Goal: Check status: Check status

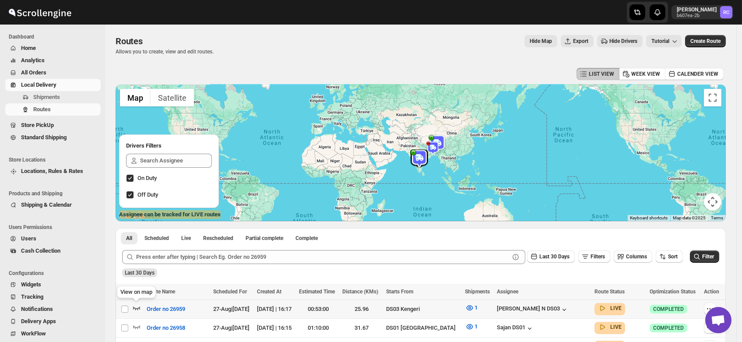
click at [137, 307] on icon "button" at bounding box center [136, 307] width 9 height 9
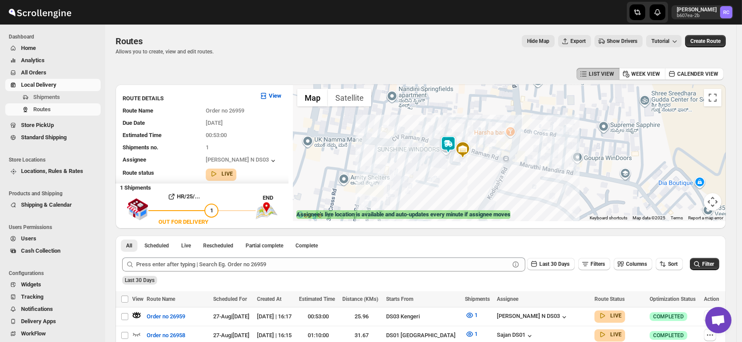
click at [452, 144] on img at bounding box center [448, 145] width 18 height 18
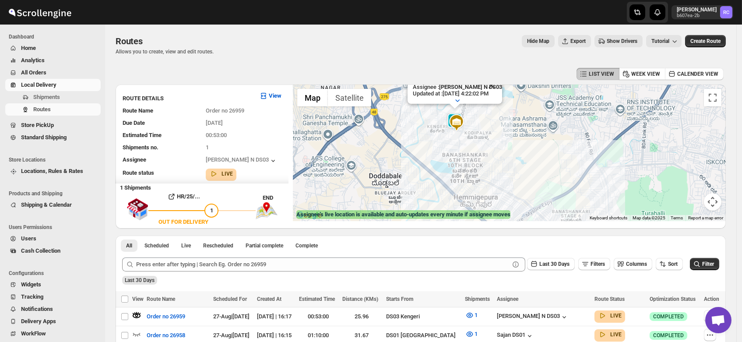
drag, startPoint x: 654, startPoint y: 162, endPoint x: 515, endPoint y: 114, distance: 147.3
click at [515, 114] on div "Assignee : Mohan Kumar N DS03 Updated at : 8/27/2025, 4:22:02 PM Duty mode Enab…" at bounding box center [509, 152] width 433 height 137
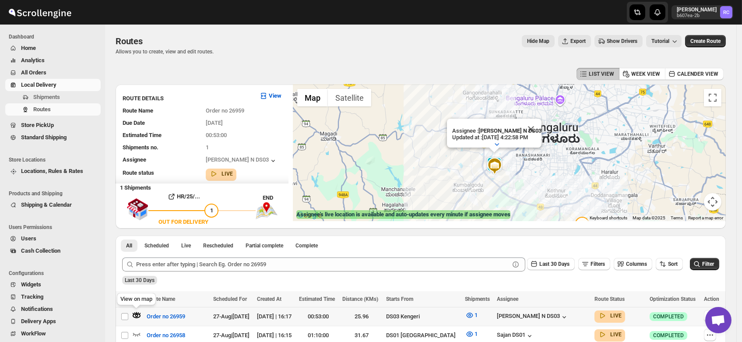
click at [137, 314] on icon "button" at bounding box center [136, 315] width 3 height 3
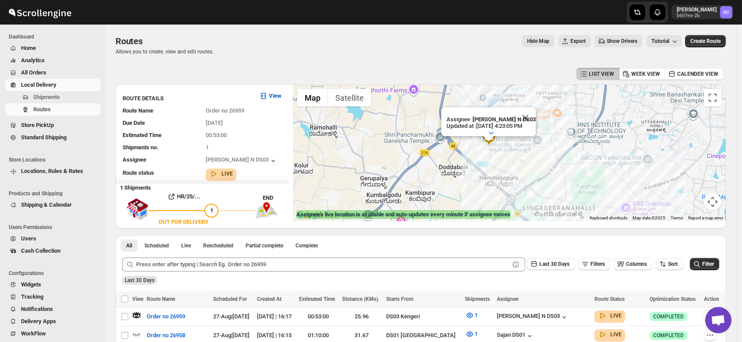
drag, startPoint x: 447, startPoint y: 135, endPoint x: 482, endPoint y: 155, distance: 39.2
click at [482, 155] on div "Assignee : Mohan Kumar N DS03 Updated at : 8/27/2025, 4:23:05 PM Duty mode Enab…" at bounding box center [509, 152] width 433 height 137
click at [533, 110] on button "Close" at bounding box center [527, 118] width 21 height 21
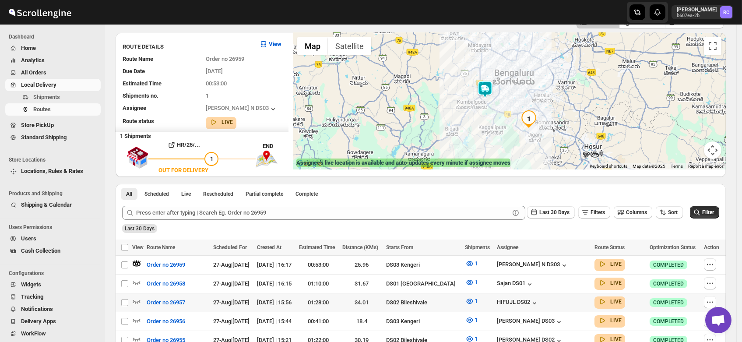
scroll to position [65, 0]
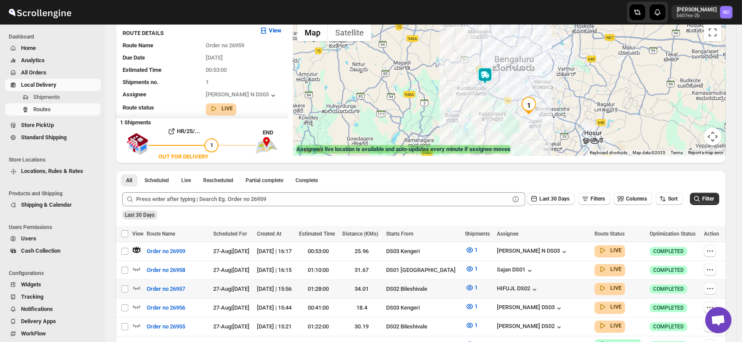
click at [337, 288] on div "01:28:00" at bounding box center [318, 289] width 38 height 9
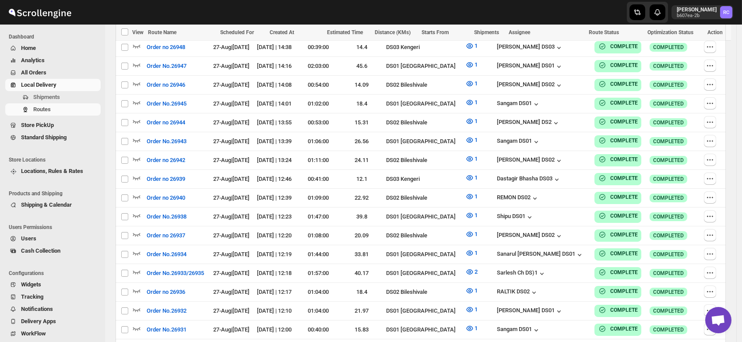
scroll to position [763, 0]
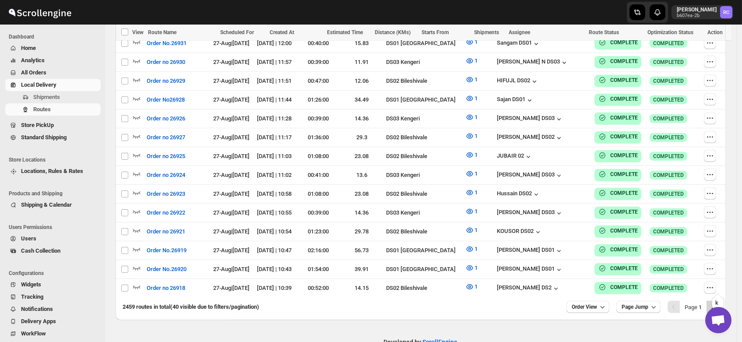
click at [717, 302] on icon "Next" at bounding box center [712, 306] width 9 height 9
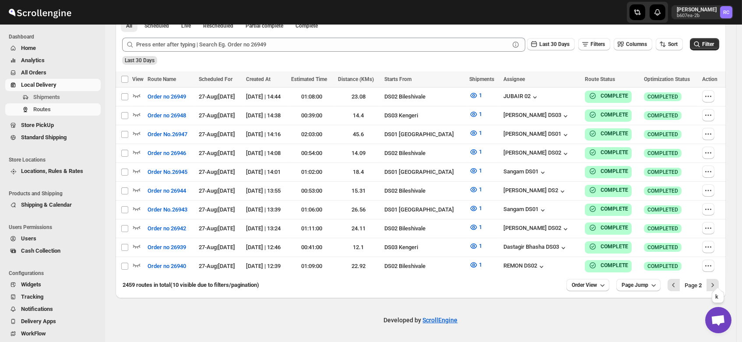
scroll to position [214, 0]
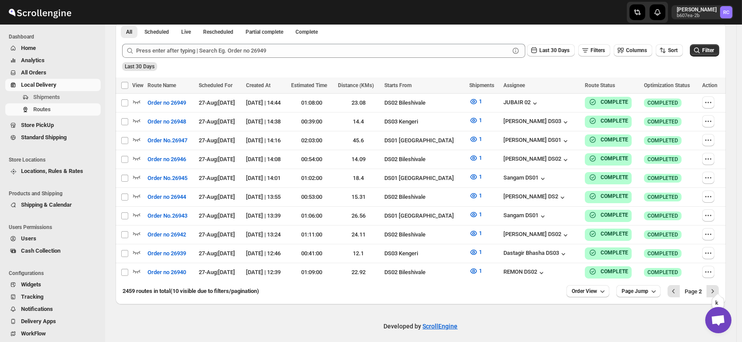
click at [717, 287] on icon "Next" at bounding box center [712, 291] width 9 height 9
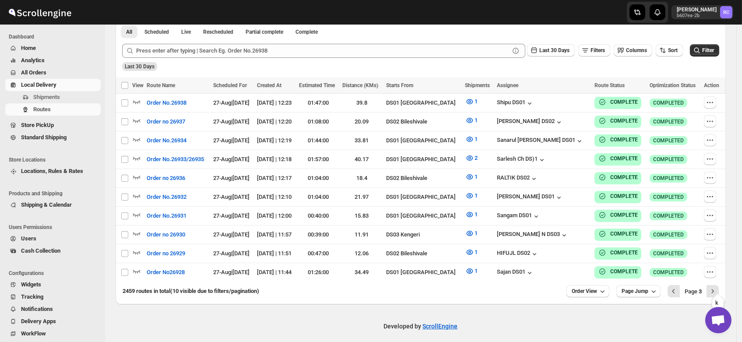
click at [717, 287] on icon "Next" at bounding box center [712, 291] width 9 height 9
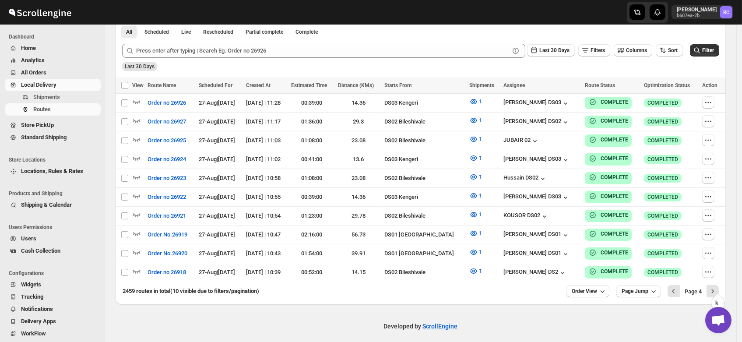
click at [717, 287] on icon "Next" at bounding box center [712, 291] width 9 height 9
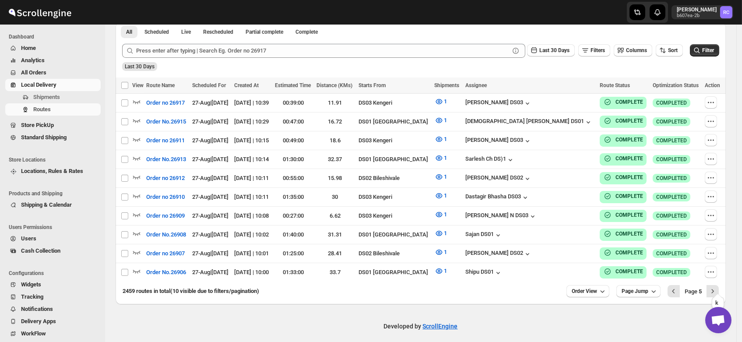
click at [717, 287] on icon "Next" at bounding box center [712, 291] width 9 height 9
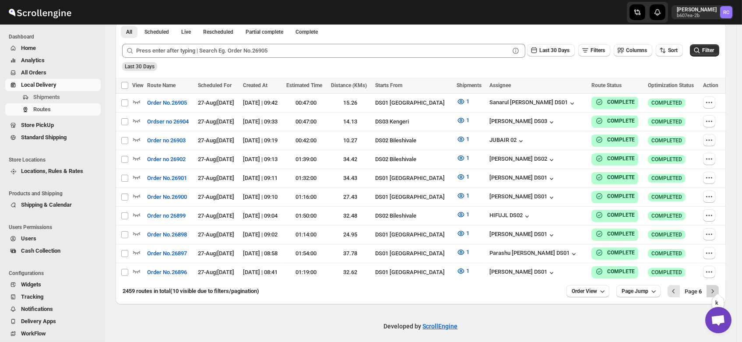
click at [717, 287] on icon "Next" at bounding box center [712, 291] width 9 height 9
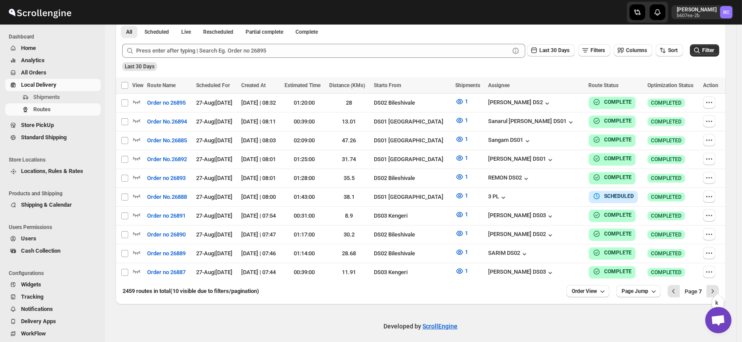
click at [717, 287] on icon "Next" at bounding box center [712, 291] width 9 height 9
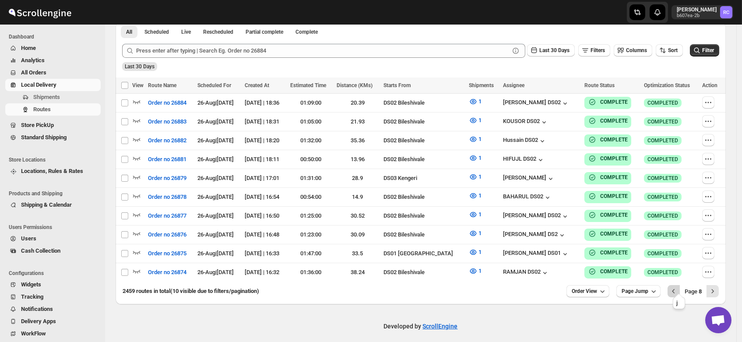
click at [676, 287] on icon "Previous" at bounding box center [673, 291] width 9 height 9
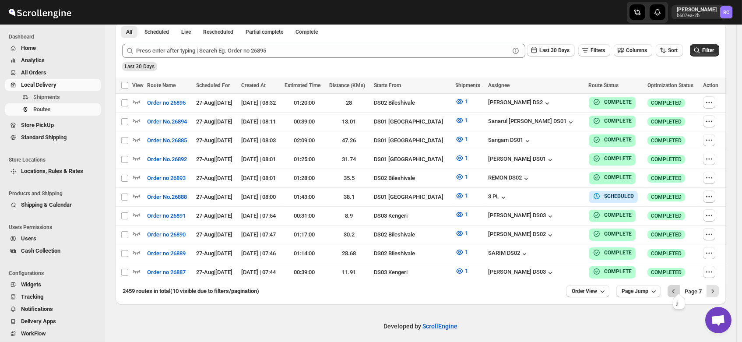
click at [676, 289] on icon "Previous" at bounding box center [673, 291] width 9 height 9
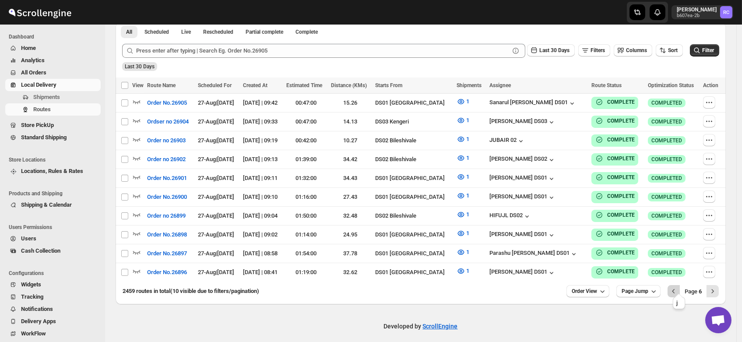
click at [676, 287] on icon "Previous" at bounding box center [673, 291] width 9 height 9
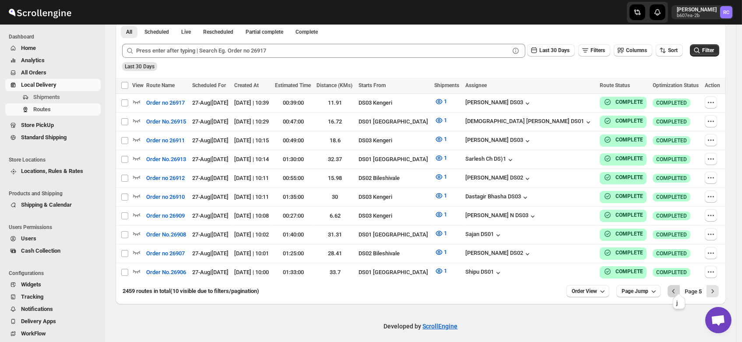
click at [678, 287] on icon "Previous" at bounding box center [673, 291] width 9 height 9
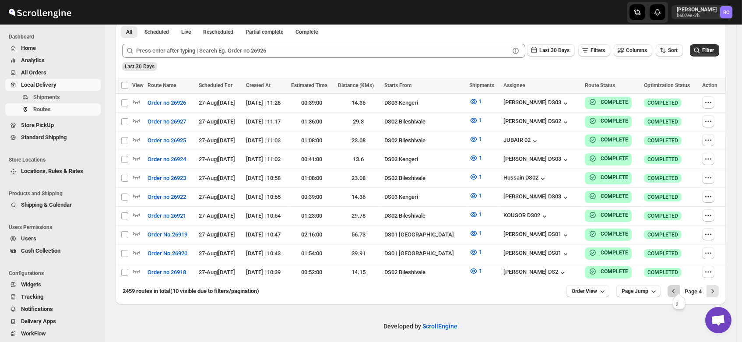
click at [678, 287] on icon "Previous" at bounding box center [673, 291] width 9 height 9
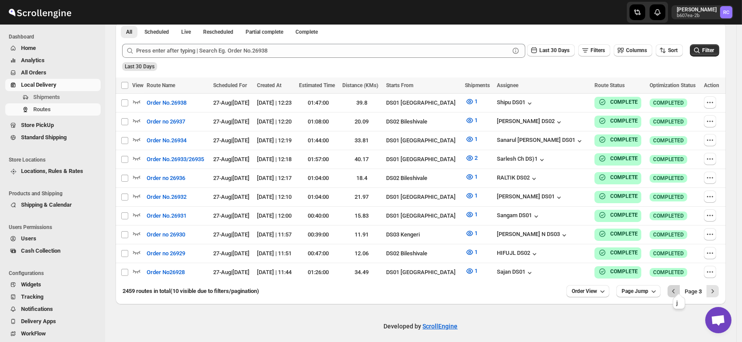
click at [678, 287] on icon "Previous" at bounding box center [673, 291] width 9 height 9
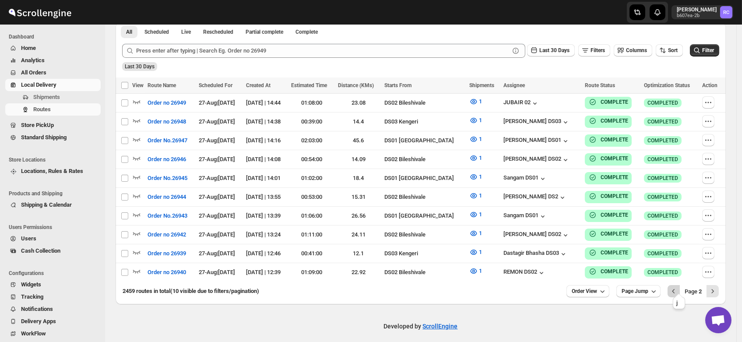
click at [677, 288] on icon "Previous" at bounding box center [673, 291] width 9 height 9
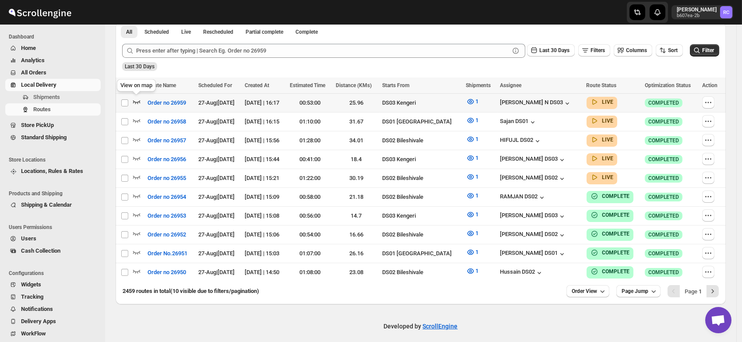
click at [137, 98] on icon "button" at bounding box center [136, 101] width 9 height 9
click at [714, 289] on icon "Next" at bounding box center [713, 291] width 2 height 4
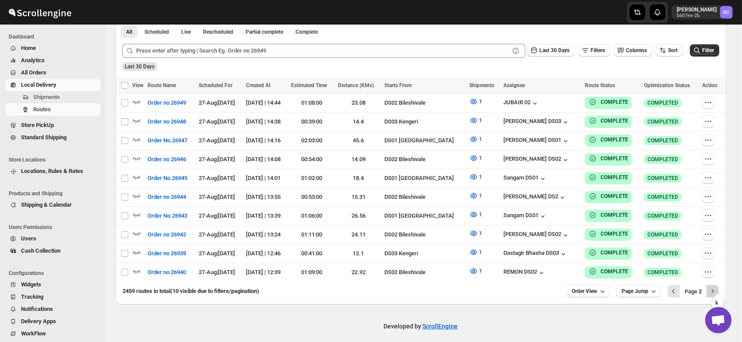
click at [715, 287] on icon "Next" at bounding box center [712, 291] width 9 height 9
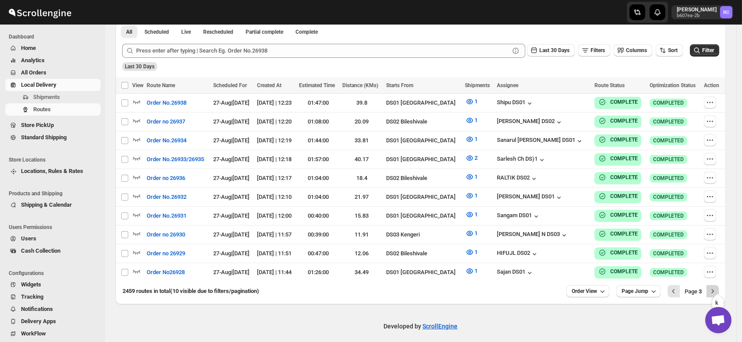
click at [717, 287] on icon "Next" at bounding box center [712, 291] width 9 height 9
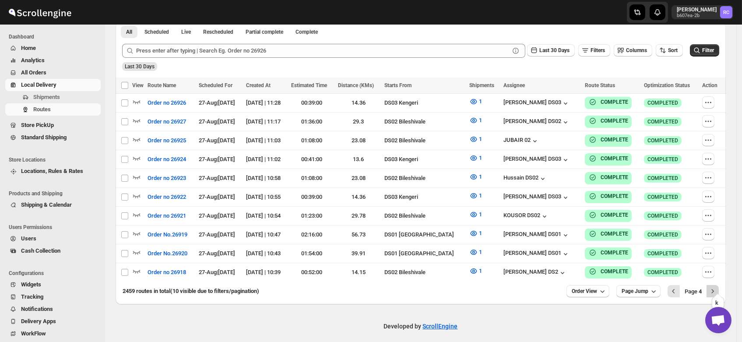
click at [717, 287] on icon "Next" at bounding box center [712, 291] width 9 height 9
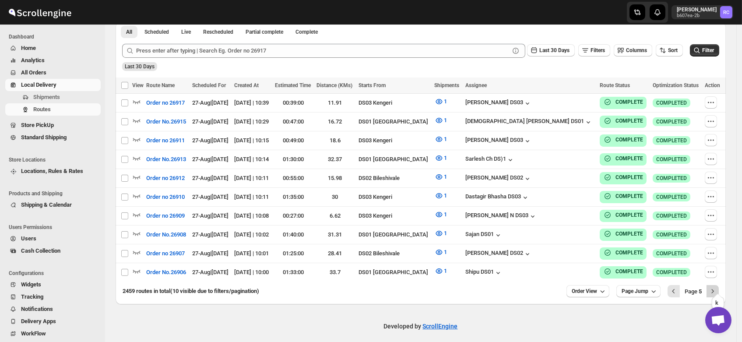
click at [717, 287] on icon "Next" at bounding box center [712, 291] width 9 height 9
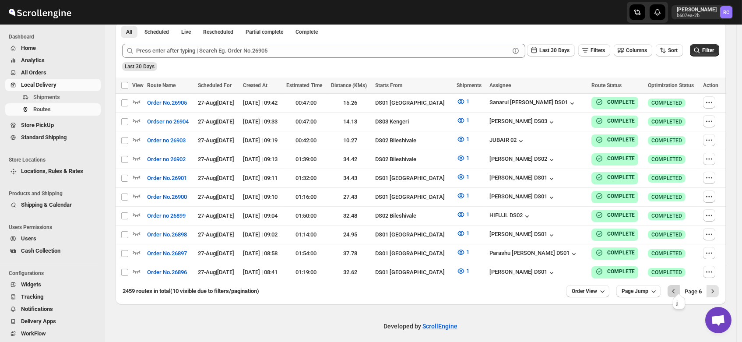
click at [678, 287] on icon "Previous" at bounding box center [673, 291] width 9 height 9
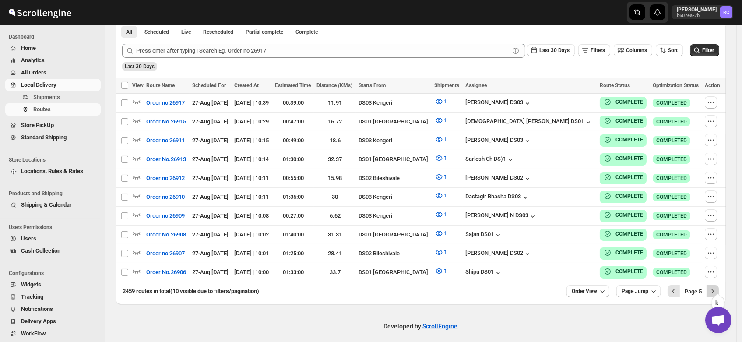
click at [716, 287] on icon "Next" at bounding box center [712, 291] width 9 height 9
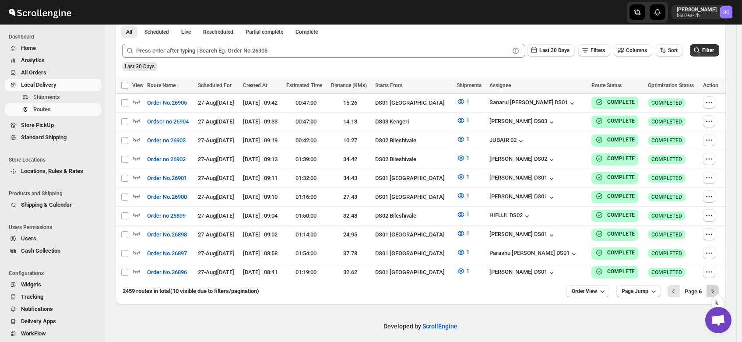
click at [717, 287] on icon "Next" at bounding box center [712, 291] width 9 height 9
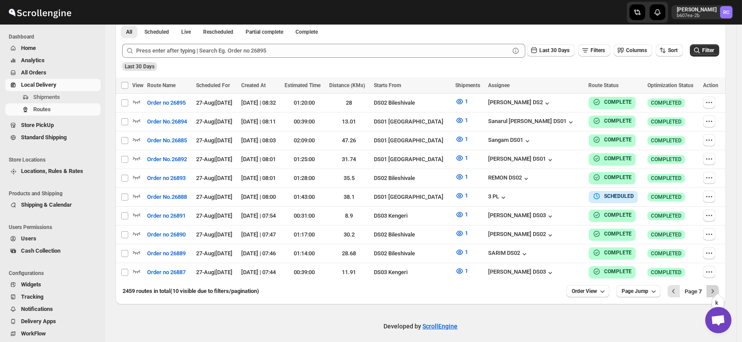
click at [716, 288] on icon "Next" at bounding box center [712, 291] width 9 height 9
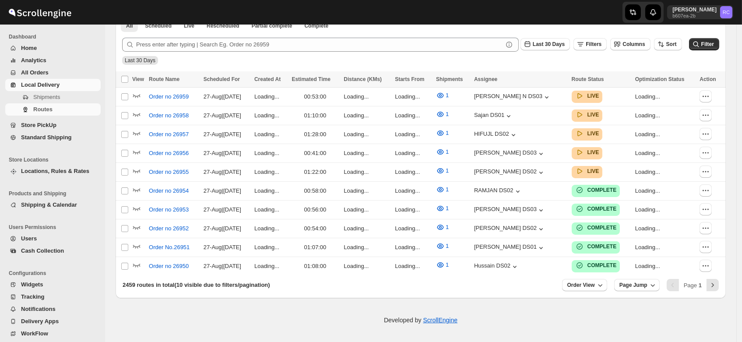
scroll to position [207, 0]
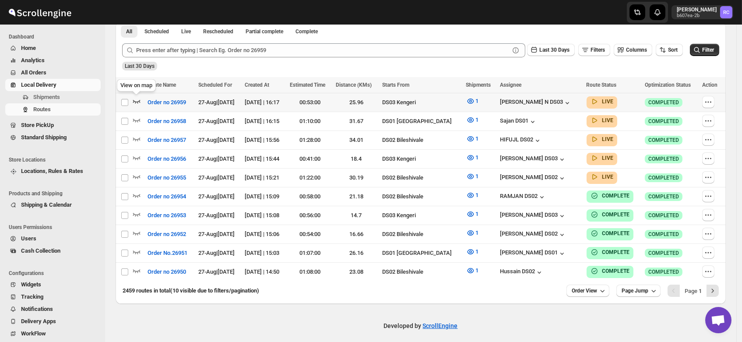
click at [136, 98] on icon "button" at bounding box center [136, 101] width 9 height 9
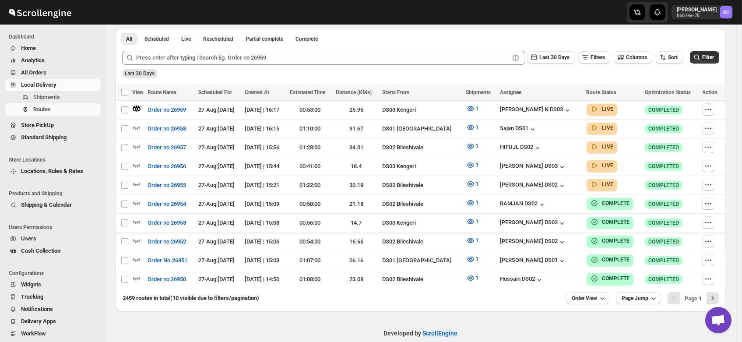
scroll to position [0, 0]
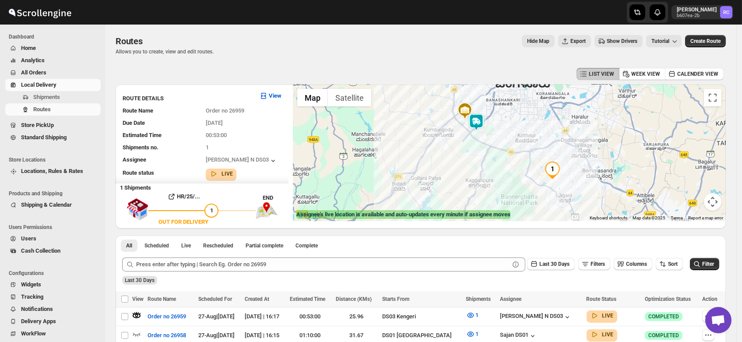
click at [511, 140] on div at bounding box center [509, 152] width 433 height 137
click at [487, 157] on div at bounding box center [509, 152] width 433 height 137
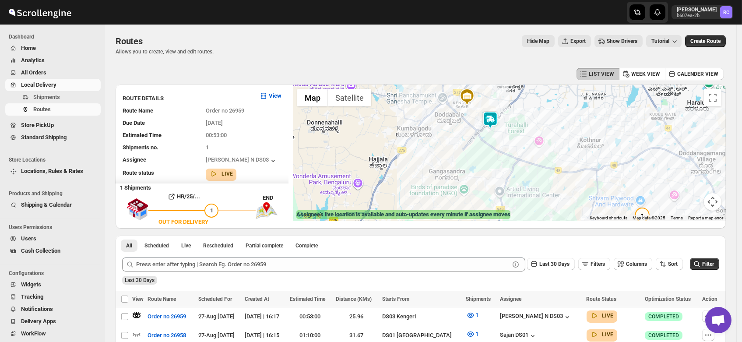
drag, startPoint x: 474, startPoint y: 113, endPoint x: 498, endPoint y: 139, distance: 35.7
click at [498, 139] on div at bounding box center [509, 152] width 433 height 137
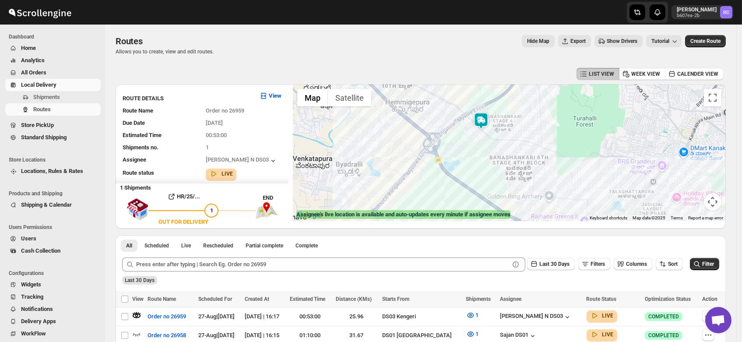
click at [484, 116] on img at bounding box center [481, 121] width 18 height 18
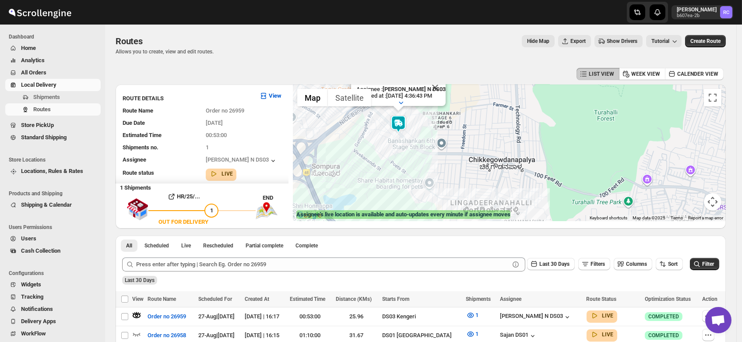
drag, startPoint x: 488, startPoint y: 186, endPoint x: 404, endPoint y: 151, distance: 91.8
click at [404, 151] on div "Assignee : Mohan Kumar N DS03 Updated at : 8/27/2025, 4:36:43 PM Duty mode Enab…" at bounding box center [509, 152] width 433 height 137
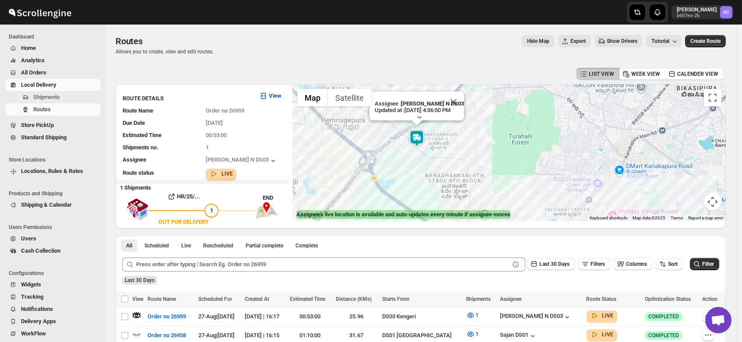
drag, startPoint x: 425, startPoint y: 180, endPoint x: 450, endPoint y: 140, distance: 47.0
click at [450, 140] on div "Assignee : Mohan Kumar N DS03 Updated at : 8/27/2025, 4:36:50 PM Duty mode Enab…" at bounding box center [509, 152] width 433 height 137
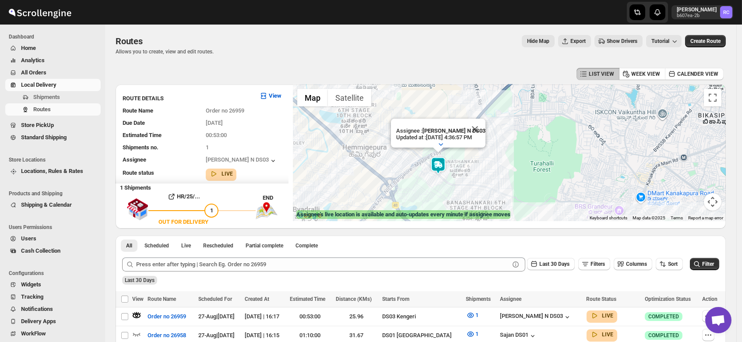
drag, startPoint x: 474, startPoint y: 161, endPoint x: 492, endPoint y: 111, distance: 53.7
click at [492, 111] on div "Assignee : Mohan Kumar N DS03 Updated at : 8/27/2025, 4:36:57 PM Duty mode Enab…" at bounding box center [509, 152] width 433 height 137
